Goal: Task Accomplishment & Management: Check status

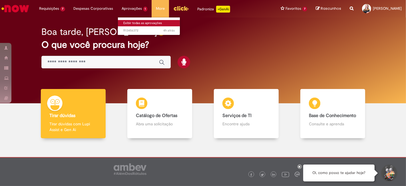
click at [138, 21] on link "Exibir todas as aprovações" at bounding box center [149, 23] width 63 height 6
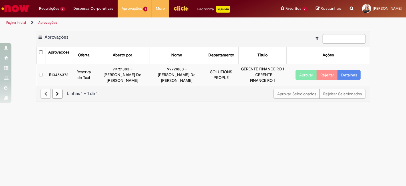
click at [143, 124] on main "Aprovações Exportar como PDF Exportar como Excel Exportar como CSV Aprovações A…" at bounding box center [203, 107] width 406 height 158
click at [62, 71] on td "R13456372" at bounding box center [58, 75] width 27 height 22
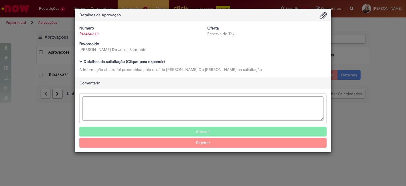
click at [116, 63] on b "Detalhes da solicitação (Clique para expandir)" at bounding box center [124, 61] width 81 height 5
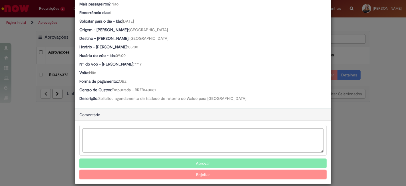
scroll to position [260, 0]
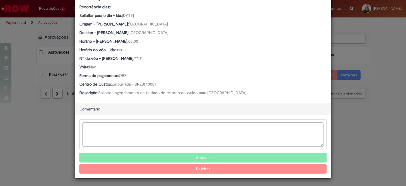
drag, startPoint x: 98, startPoint y: 92, endPoint x: 273, endPoint y: 88, distance: 175.9
click at [219, 121] on div "Ambev Approval Modal" at bounding box center [202, 134] width 247 height 31
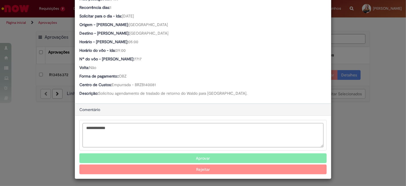
type textarea "**********"
click at [203, 156] on button "Aprovar" at bounding box center [202, 158] width 247 height 10
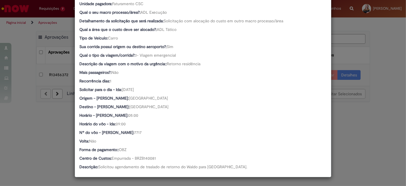
scroll to position [185, 0]
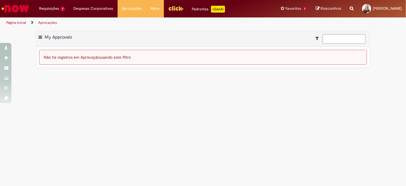
click at [19, 5] on img "Ir para a Homepage" at bounding box center [15, 8] width 29 height 11
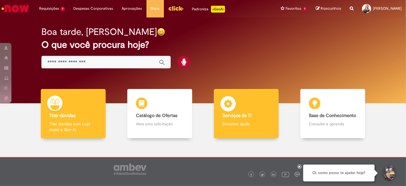
click at [262, 115] on h4 "Serviços de TI" at bounding box center [246, 115] width 48 height 5
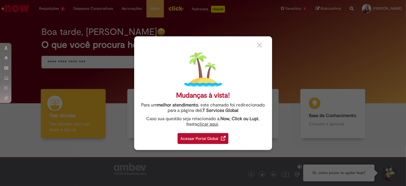
click at [211, 141] on div "Acessar Portal Global" at bounding box center [203, 138] width 51 height 11
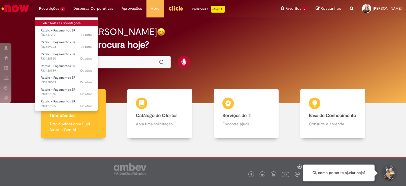
click at [59, 20] on link "Exibir Todas as Solicitações" at bounding box center [66, 23] width 63 height 6
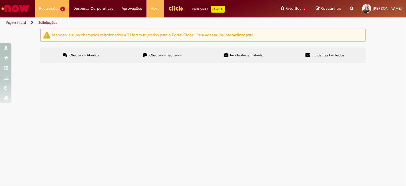
click at [379, 65] on div "Atenção: alguns chamados relacionados a T.I foram migrados para o Portal Global…" at bounding box center [203, 47] width 406 height 36
click at [0, 0] on span "R13427565" at bounding box center [0, 0] width 0 height 0
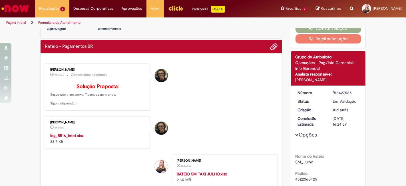
scroll to position [32, 0]
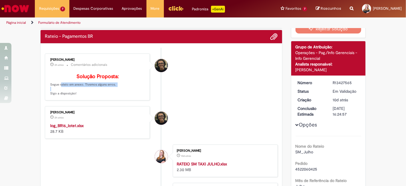
drag, startPoint x: 55, startPoint y: 91, endPoint x: 116, endPoint y: 92, distance: 60.8
click at [116, 92] on p "Solução Proposta: Segue rateio em anexo. Tivemos alguns erros. Sigo a disposiçã…" at bounding box center [97, 85] width 95 height 22
click at [69, 128] on strong "log_BR16_lote1.xlsx" at bounding box center [66, 125] width 33 height 5
click at [374, 92] on div "Verificar Código de Barras Aguardando Aprovação Aguardando atendimento Em andam…" at bounding box center [203, 149] width 406 height 305
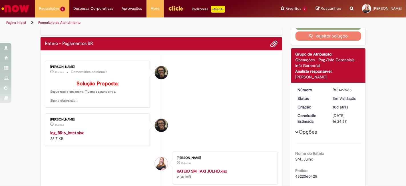
scroll to position [0, 0]
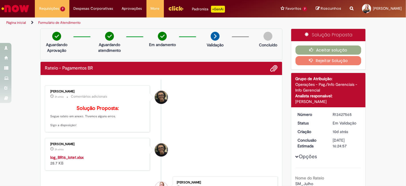
click at [271, 65] on span "Adicionar anexos" at bounding box center [274, 68] width 7 height 7
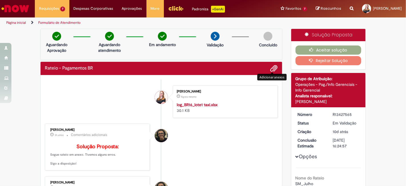
click at [333, 62] on button "Rejeitar Solução" at bounding box center [328, 60] width 66 height 9
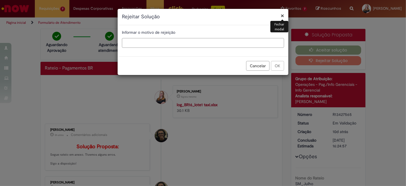
click at [159, 41] on input "text" at bounding box center [203, 43] width 162 height 10
type input "*"
type input "******"
click at [280, 66] on button "OK" at bounding box center [277, 66] width 13 height 10
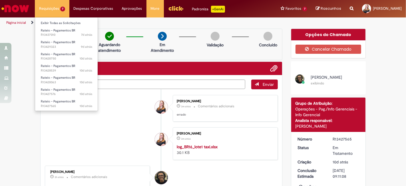
click at [55, 19] on li "Exibir Todas as Solicitações" at bounding box center [66, 22] width 63 height 7
click at [55, 21] on link "Exibir Todas as Solicitações" at bounding box center [66, 23] width 63 height 6
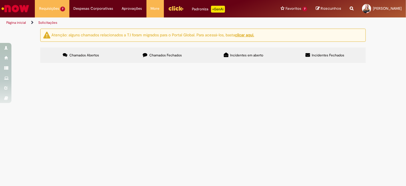
scroll to position [9, 0]
click at [0, 0] on span "R13428750" at bounding box center [0, 0] width 0 height 0
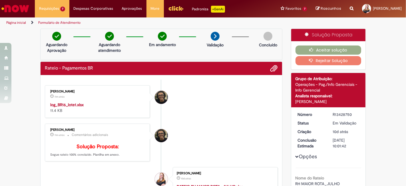
drag, startPoint x: 41, startPoint y: 105, endPoint x: 389, endPoint y: 54, distance: 352.3
click at [389, 54] on div "Verificar Código de Barras Aguardando Aprovação Aguardando atendimento Em andam…" at bounding box center [203, 184] width 406 height 311
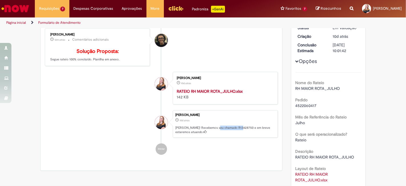
drag, startPoint x: 215, startPoint y: 133, endPoint x: 237, endPoint y: 135, distance: 22.0
click at [237, 134] on p "Ola! Recebemos seu chamado R13428750 e em breve estaremos atuando." at bounding box center [224, 129] width 99 height 9
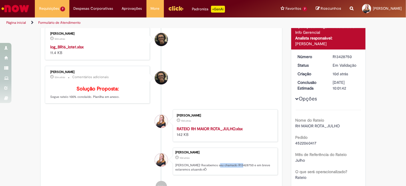
scroll to position [0, 0]
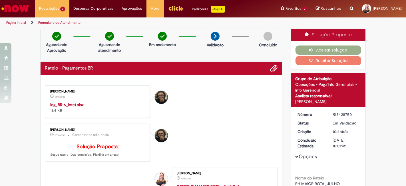
drag, startPoint x: 327, startPoint y: 113, endPoint x: 353, endPoint y: 113, distance: 25.4
click at [353, 113] on dd "R13428750" at bounding box center [345, 114] width 35 height 6
copy div "R13428750"
click at [72, 102] on strong "log_BR16_lote1.xlsx" at bounding box center [66, 104] width 33 height 5
click at [209, 115] on li "Cleber Gressoni Rodrigues 15m atrás 15 minutos atrás log_BR16_lote1.xlsx 11.4 KB" at bounding box center [161, 101] width 233 height 33
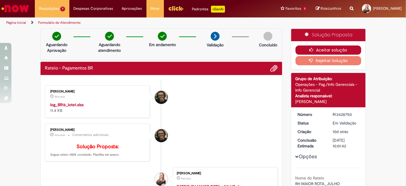
click at [323, 49] on button "Aceitar solução" at bounding box center [328, 49] width 66 height 9
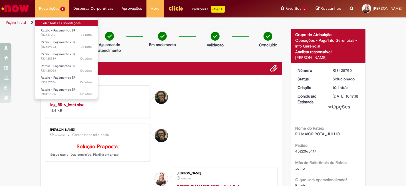
click at [60, 22] on link "Exibir Todas as Solicitações" at bounding box center [66, 23] width 63 height 6
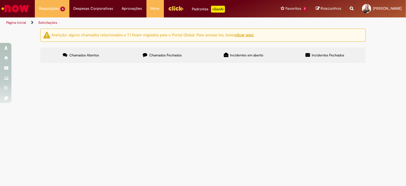
click at [0, 0] on span "R13428539" at bounding box center [0, 0] width 0 height 0
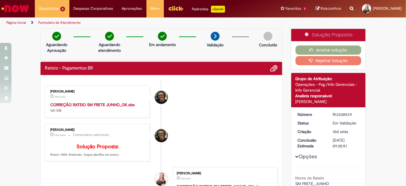
click at [115, 102] on strong "CORREÇÃO RATEIO SM FRETE JUNHO_OK.xlsx" at bounding box center [92, 104] width 84 height 5
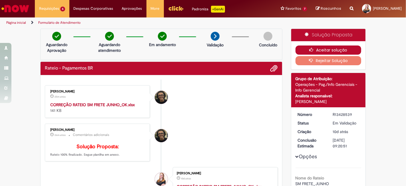
click at [334, 47] on button "Aceitar solução" at bounding box center [328, 49] width 66 height 9
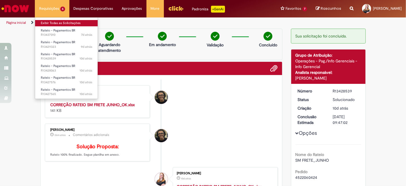
click at [57, 21] on link "Exibir Todas as Solicitações" at bounding box center [66, 23] width 63 height 6
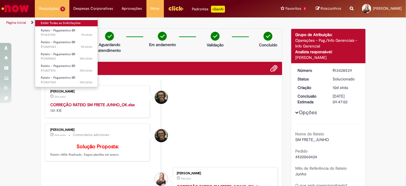
click at [56, 23] on link "Exibir Todas as Solicitações" at bounding box center [66, 23] width 63 height 6
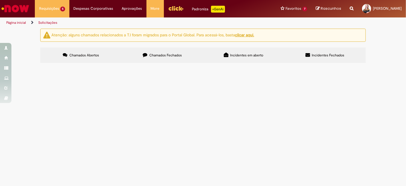
click at [0, 0] on span "R13428063" at bounding box center [0, 0] width 0 height 0
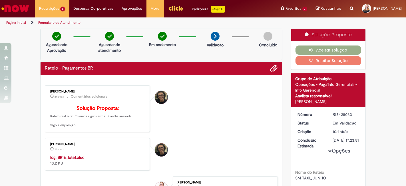
click at [68, 160] on strong "log_BR16_lote1.xlsx" at bounding box center [66, 156] width 33 height 5
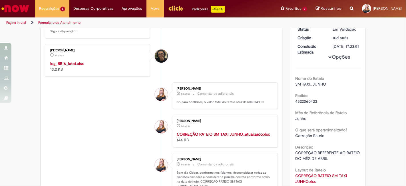
scroll to position [95, 0]
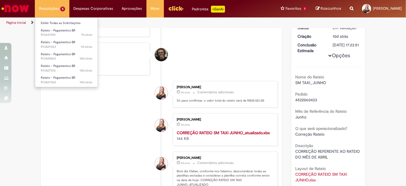
click at [59, 9] on li "Requisições 5 Exibir Todas as Solicitações Rateio - Pagamentos BR 7d atrás 7 di…" at bounding box center [52, 8] width 35 height 17
click at [43, 7] on li "Requisições 5 Exibir Todas as Solicitações Rateio - Pagamentos BR 7d atrás 7 di…" at bounding box center [52, 8] width 35 height 17
click at [57, 21] on link "Exibir Todas as Solicitações" at bounding box center [66, 23] width 63 height 6
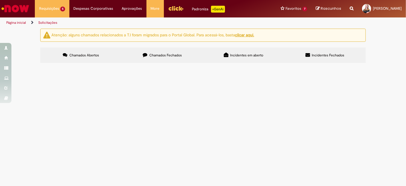
click at [382, 65] on div "Atenção: alguns chamados relacionados a T.I foram migrados para o Portal Global…" at bounding box center [203, 47] width 406 height 36
click at [0, 0] on span "R13427565" at bounding box center [0, 0] width 0 height 0
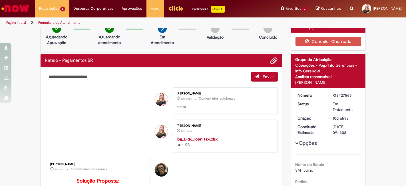
scroll to position [1, 0]
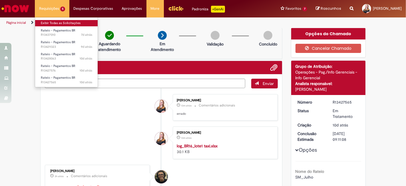
click at [54, 21] on link "Exibir Todas as Solicitações" at bounding box center [66, 23] width 63 height 6
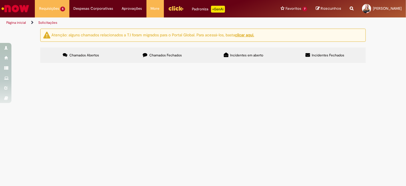
click at [400, 65] on div "Atenção: alguns chamados relacionados a T.I foram migrados para o Portal Global…" at bounding box center [203, 47] width 406 height 36
click at [402, 65] on div "Atenção: alguns chamados relacionados a T.I foram migrados para o Portal Global…" at bounding box center [203, 47] width 406 height 36
click at [0, 0] on span "R13427576" at bounding box center [0, 0] width 0 height 0
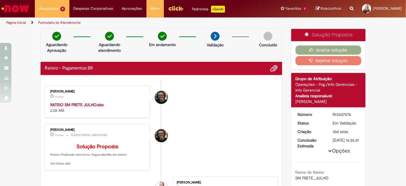
scroll to position [63, 0]
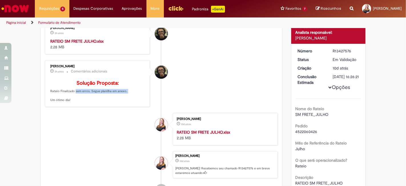
drag, startPoint x: 69, startPoint y: 97, endPoint x: 123, endPoint y: 108, distance: 54.9
click at [121, 99] on p "Solução Proposta: Rateio Finalizado sem erros. Segue planilha em anexo. Um ótim…" at bounding box center [97, 91] width 95 height 22
click at [125, 125] on li "Caroline Marcilio 10d atrás 10 dias atrás RATEIO SM FRETE JULHO.xlsx 2.28 MB" at bounding box center [161, 128] width 233 height 33
drag, startPoint x: 307, startPoint y: 135, endPoint x: 317, endPoint y: 137, distance: 10.5
click at [317, 134] on div "4522060426" at bounding box center [328, 131] width 66 height 6
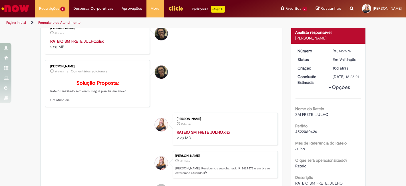
click at [368, 106] on div "Verificar Código de Barras Aguardando Aprovação Aguardando atendimento Em andam…" at bounding box center [203, 117] width 406 height 305
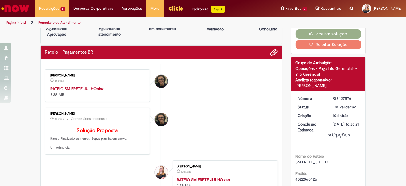
scroll to position [0, 0]
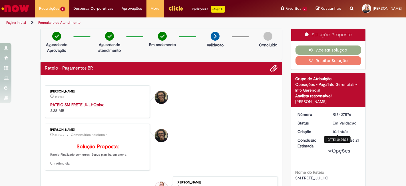
drag, startPoint x: 330, startPoint y: 109, endPoint x: 337, endPoint y: 115, distance: 9.8
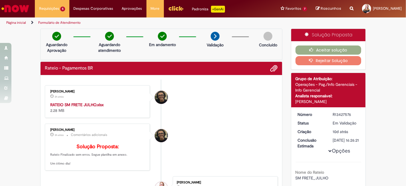
click at [90, 103] on strong "RATEIO SM FRETE JULHO.xlsx" at bounding box center [76, 104] width 53 height 5
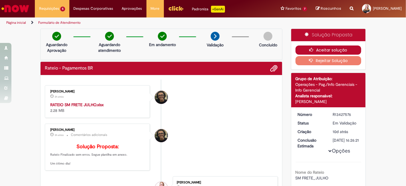
click at [333, 49] on button "Aceitar solução" at bounding box center [328, 49] width 66 height 9
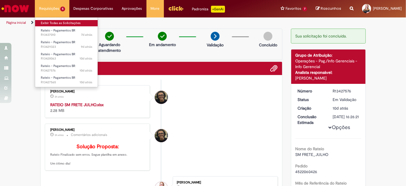
click at [59, 22] on link "Exibir Todas as Solicitações" at bounding box center [66, 23] width 63 height 6
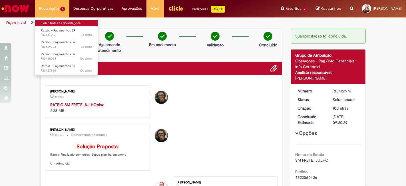
click at [57, 22] on link "Exibir Todas as Solicitações" at bounding box center [66, 23] width 63 height 6
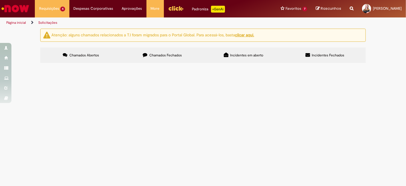
click at [0, 0] on span "R13427565" at bounding box center [0, 0] width 0 height 0
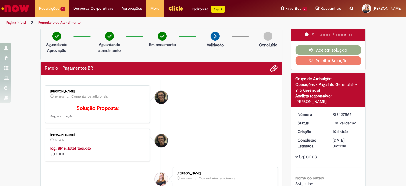
scroll to position [32, 0]
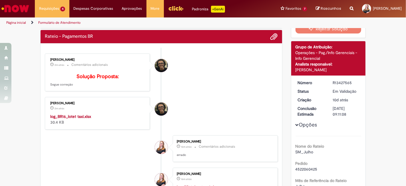
drag, startPoint x: 57, startPoint y: 92, endPoint x: 94, endPoint y: 116, distance: 43.0
click at [73, 90] on div "Cleber Gressoni Rodrigues 2m atrás 2 minutos atrás Comentários adicionais Soluç…" at bounding box center [98, 72] width 102 height 35
click at [104, 87] on p "Solução Proposta: Segue correção" at bounding box center [97, 80] width 95 height 13
drag, startPoint x: 34, startPoint y: 134, endPoint x: 79, endPoint y: 155, distance: 49.8
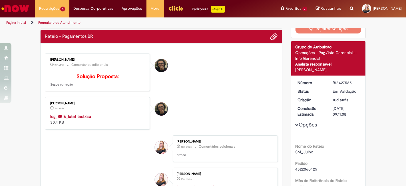
click at [79, 155] on li "Caroline Marcilio 16m atrás 16 minutos atrás Comentários adicionais errado" at bounding box center [161, 148] width 233 height 27
click at [77, 119] on strong "log_BR16_lote1 taxi.xlsx" at bounding box center [70, 116] width 41 height 5
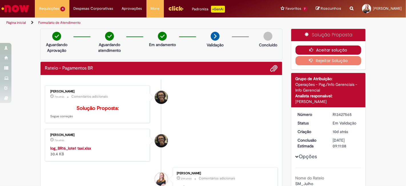
click at [321, 48] on button "Aceitar solução" at bounding box center [328, 49] width 66 height 9
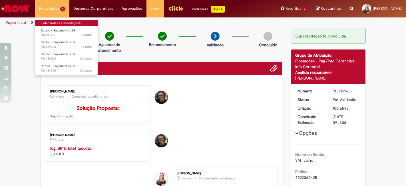
click at [56, 20] on link "Exibir Todas as Solicitações" at bounding box center [66, 23] width 63 height 6
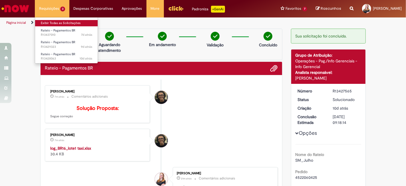
click at [55, 23] on link "Exibir Todas as Solicitações" at bounding box center [66, 23] width 63 height 6
click at [55, 21] on link "Exibir Todas as Solicitações" at bounding box center [66, 23] width 63 height 6
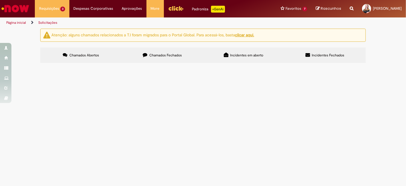
click at [172, 56] on span "Chamados Fechados" at bounding box center [165, 55] width 33 height 5
click at [372, 65] on div "Atenção: alguns chamados relacionados a T.I foram migrados para o Portal Global…" at bounding box center [203, 47] width 406 height 36
click at [0, 0] on span "R13427565" at bounding box center [0, 0] width 0 height 0
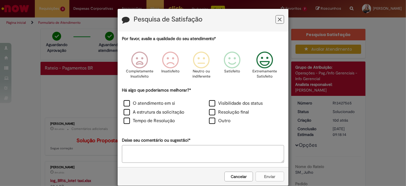
click at [265, 65] on icon "Feedback" at bounding box center [264, 59] width 21 height 17
click at [166, 103] on label "O atendimento em si" at bounding box center [149, 103] width 51 height 7
click at [229, 112] on label "Resolução final" at bounding box center [229, 112] width 40 height 7
click at [271, 174] on button "Enviar" at bounding box center [269, 176] width 29 height 10
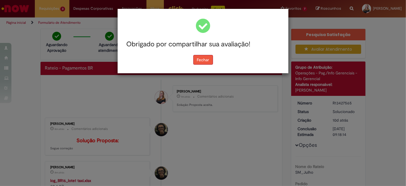
click at [206, 58] on button "Fechar" at bounding box center [203, 60] width 20 height 10
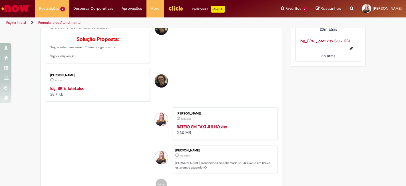
scroll to position [317, 0]
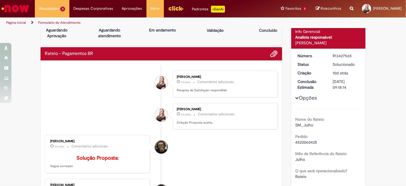
scroll to position [0, 0]
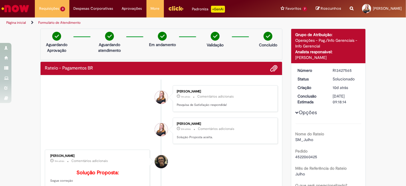
drag, startPoint x: 343, startPoint y: 70, endPoint x: 351, endPoint y: 68, distance: 7.6
click at [351, 68] on div "R13427565" at bounding box center [346, 70] width 27 height 6
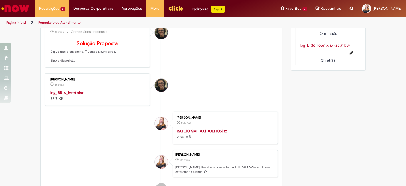
scroll to position [285, 0]
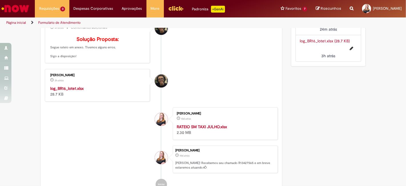
click at [77, 91] on strong "log_BR16_lote1.xlsx" at bounding box center [66, 88] width 33 height 5
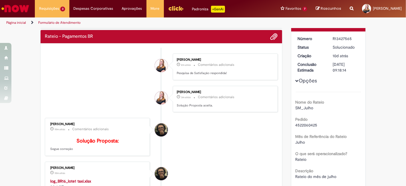
scroll to position [63, 0]
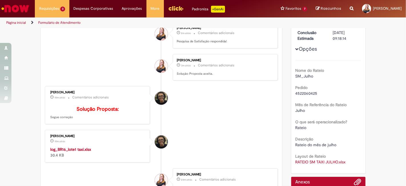
click at [76, 152] on strong "log_BR16_lote1 taxi.xlsx" at bounding box center [70, 148] width 41 height 5
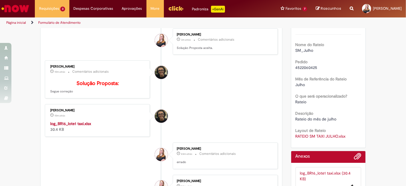
scroll to position [95, 0]
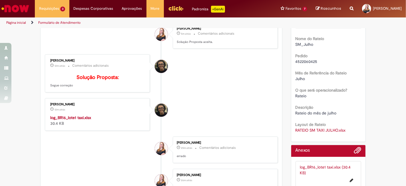
click at [381, 105] on div "Verificar Código de Barras Aguardando Aprovação Aguardando atendimento Em andam…" at bounding box center [203, 166] width 406 height 466
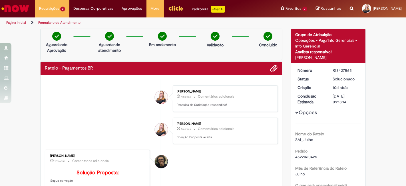
scroll to position [0, 0]
